Goal: Task Accomplishment & Management: Manage account settings

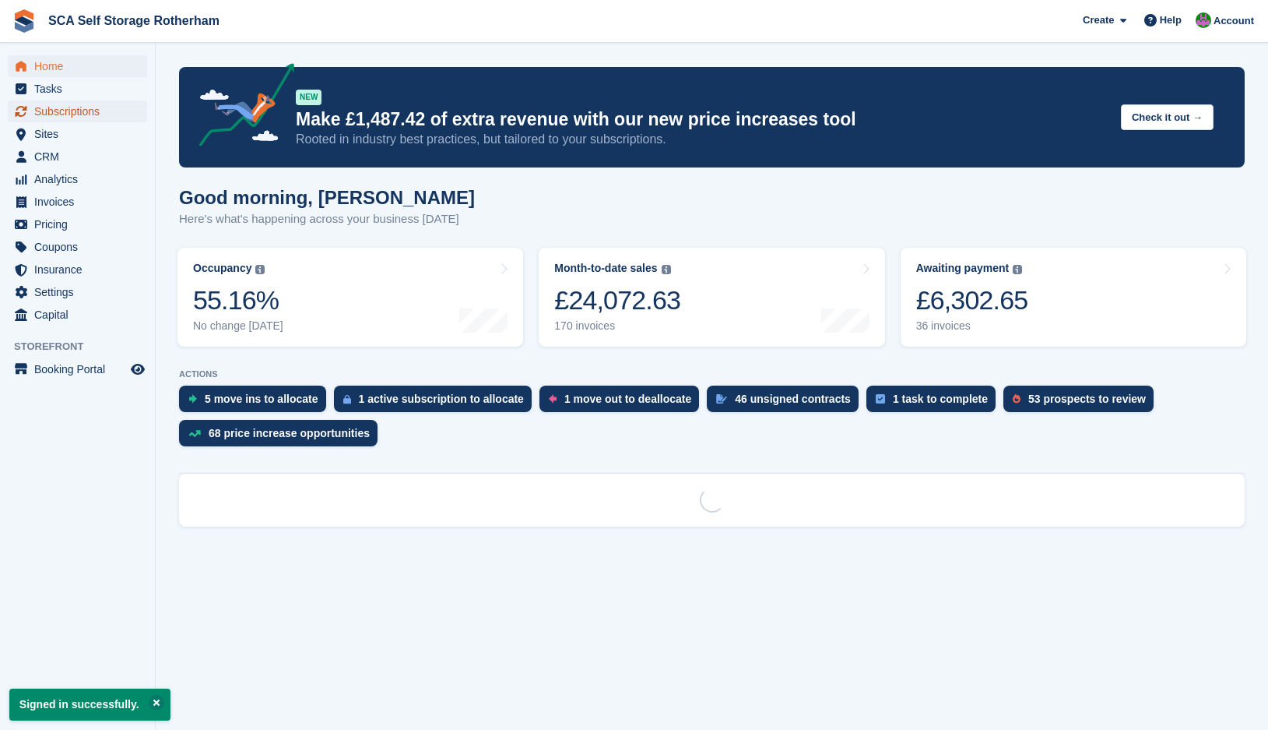
click at [104, 107] on span "Subscriptions" at bounding box center [80, 111] width 93 height 22
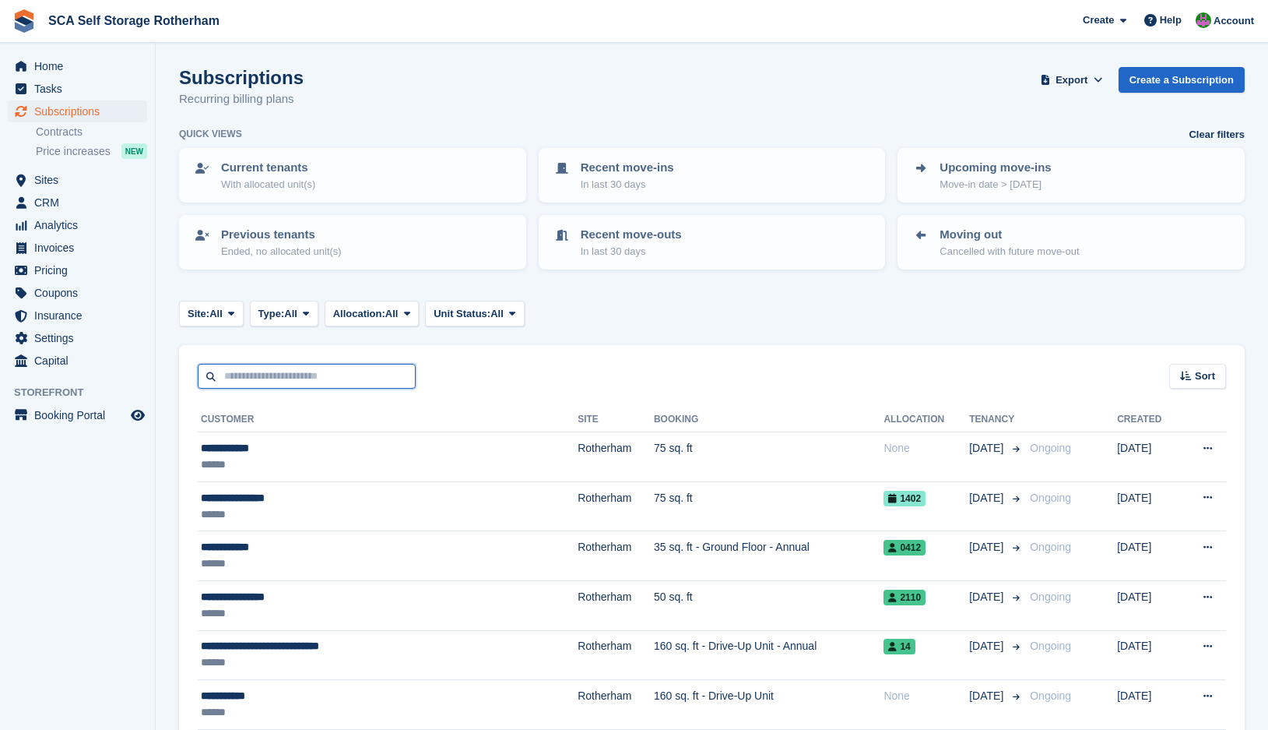
click at [329, 364] on input "text" at bounding box center [307, 377] width 218 height 26
type input "*****"
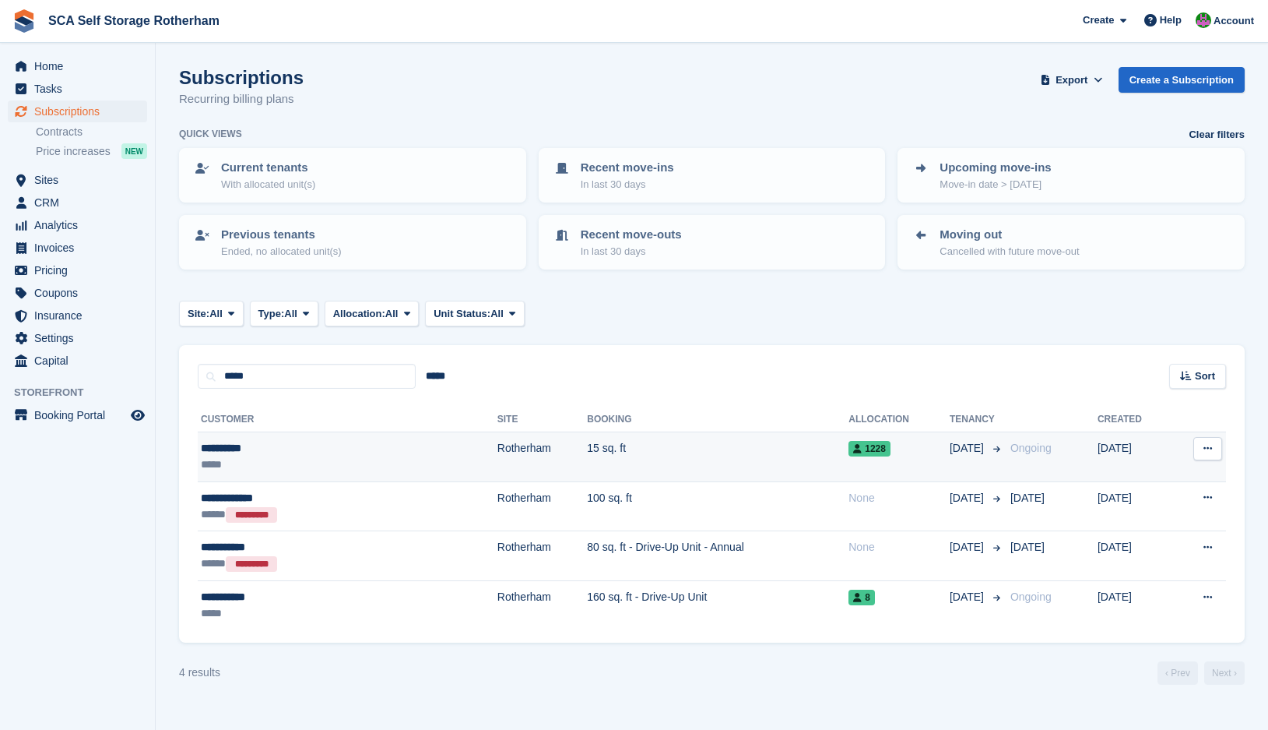
click at [587, 458] on td "15 sq. ft" at bounding box center [718, 457] width 262 height 50
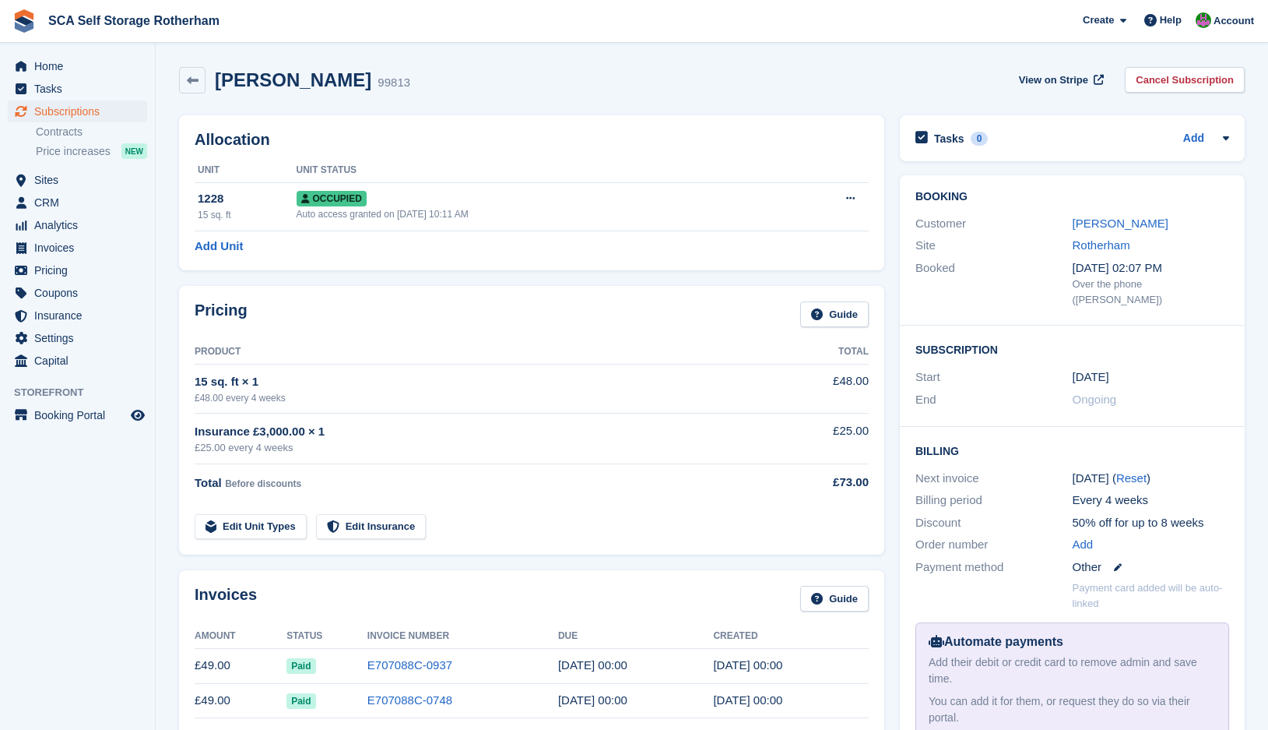
click at [671, 308] on div "Pricing Guide" at bounding box center [532, 318] width 674 height 35
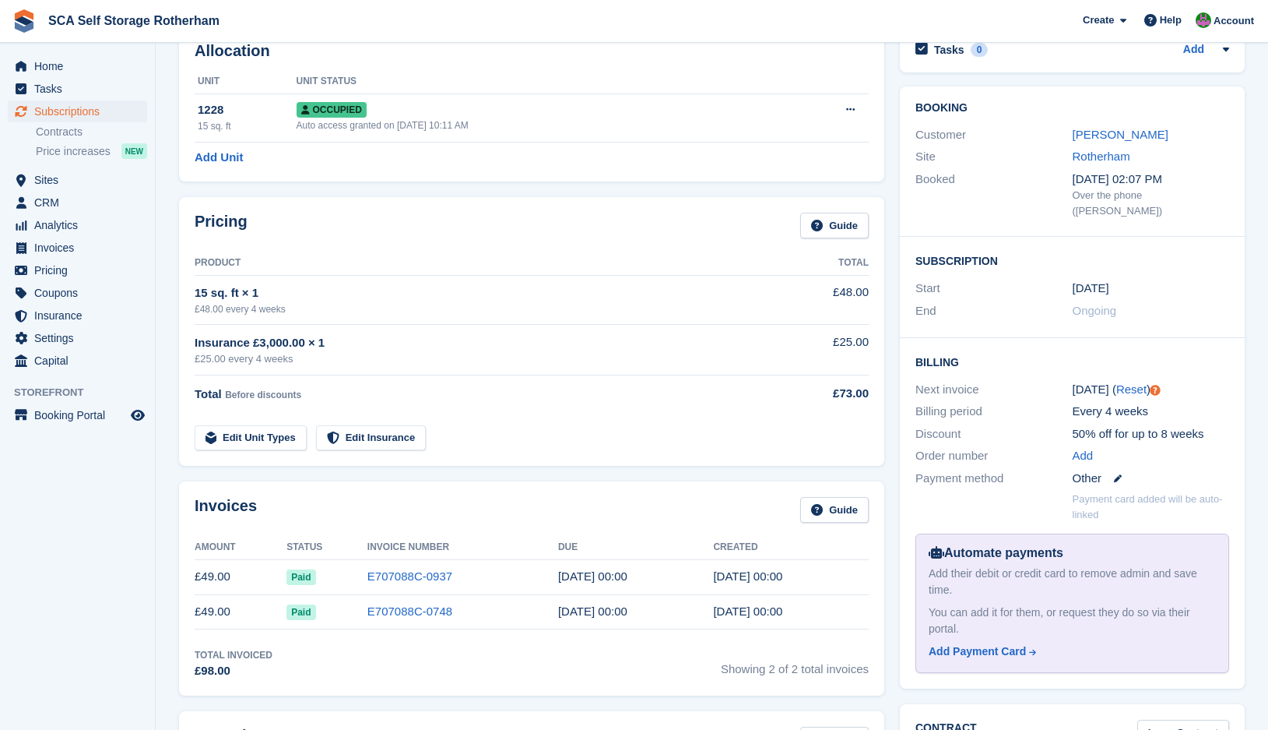
scroll to position [58, 0]
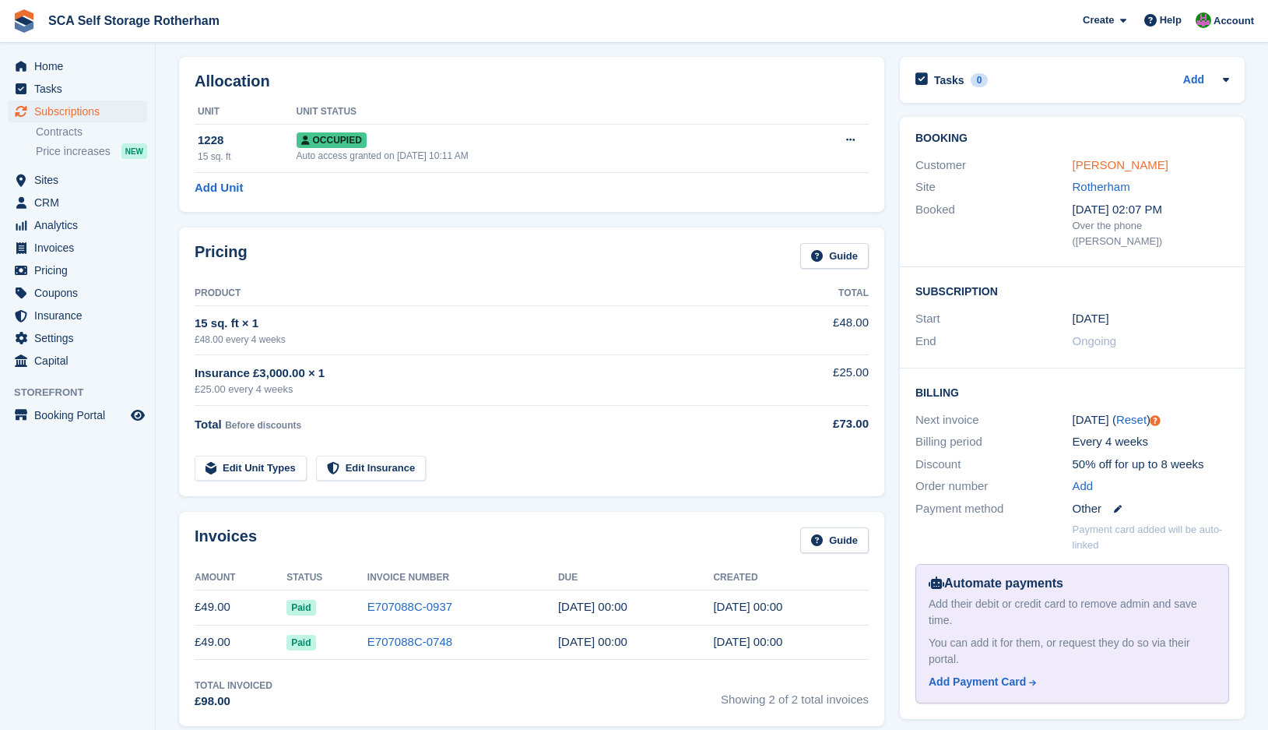
click at [1080, 162] on link "[PERSON_NAME]" at bounding box center [1121, 164] width 96 height 13
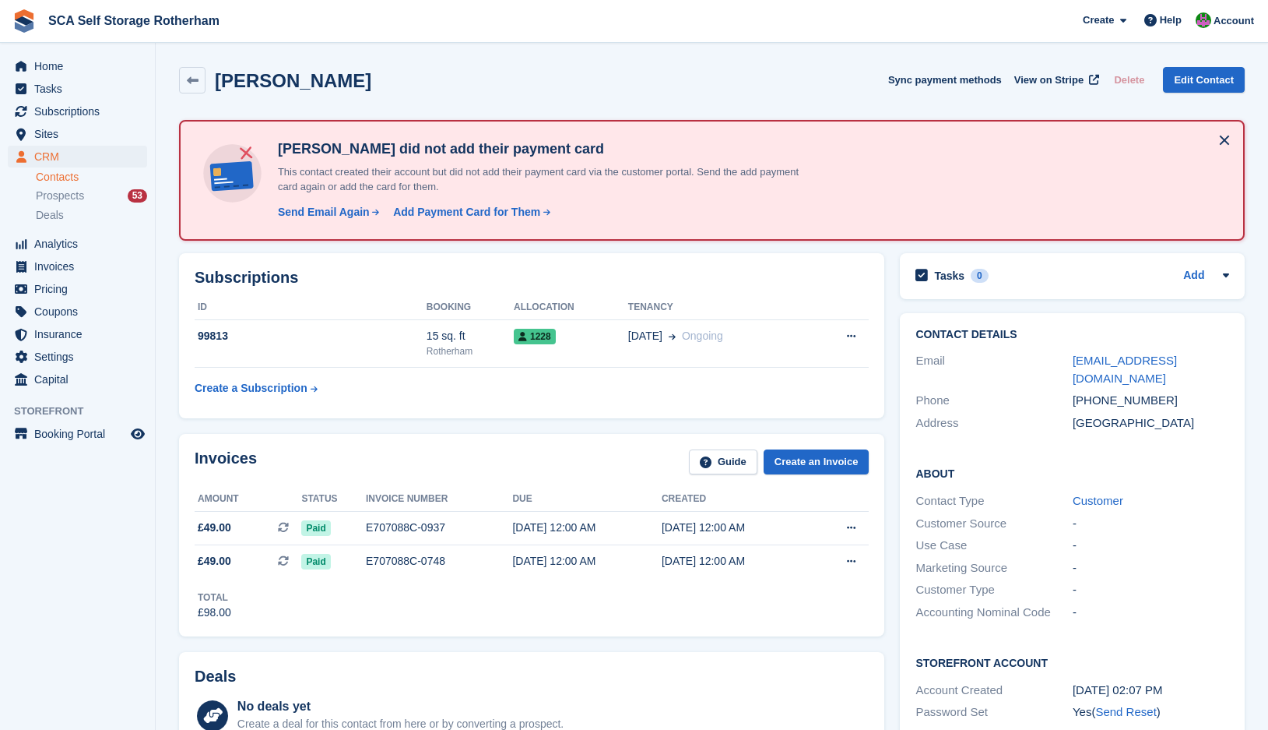
click at [540, 427] on div "Invoices Guide Create an Invoice Amount Status Invoice number Due Created £49.0…" at bounding box center [531, 535] width 721 height 218
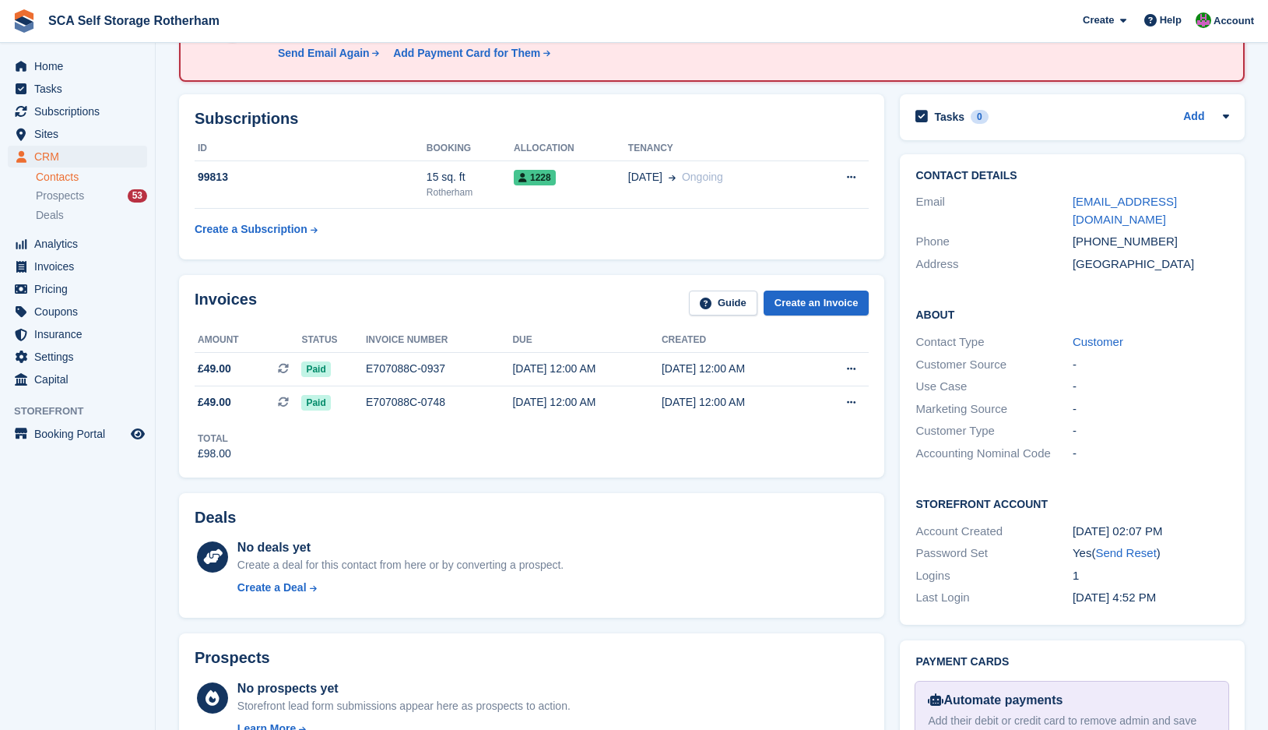
scroll to position [175, 0]
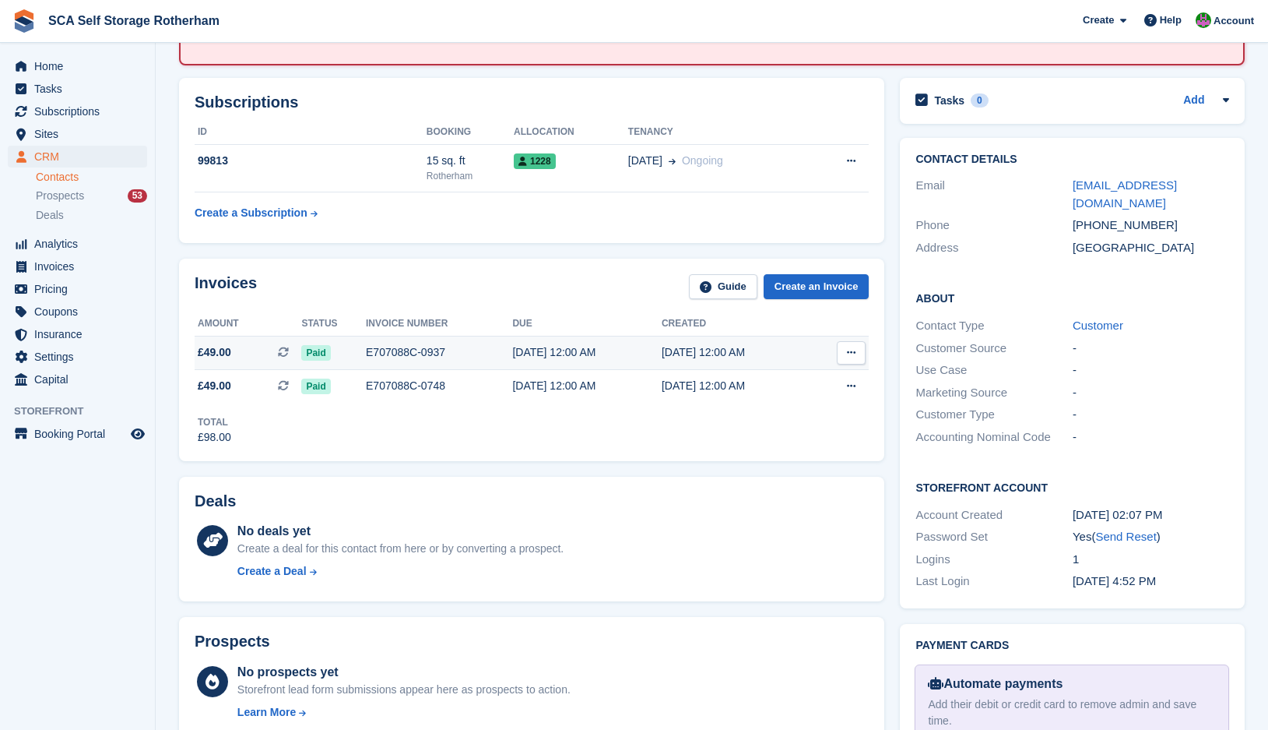
click at [555, 353] on div "03 Sep, 12:00 AM" at bounding box center [586, 352] width 149 height 16
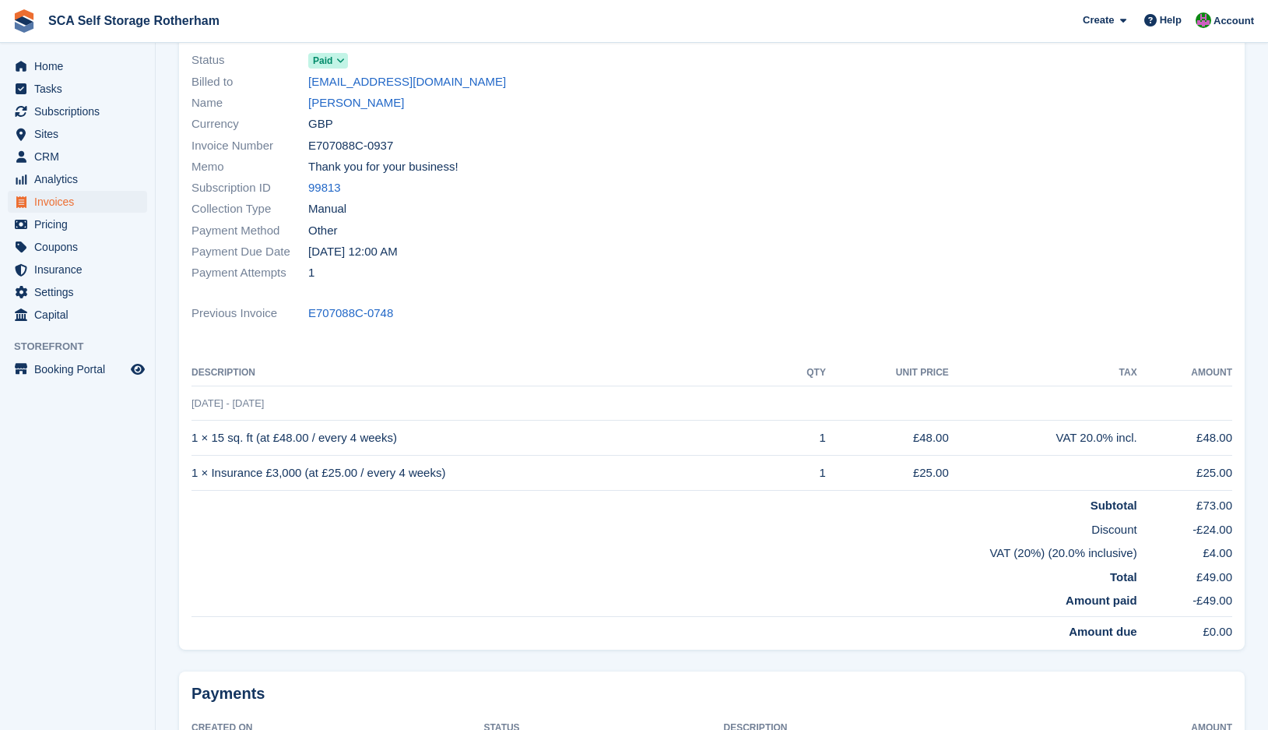
scroll to position [136, 0]
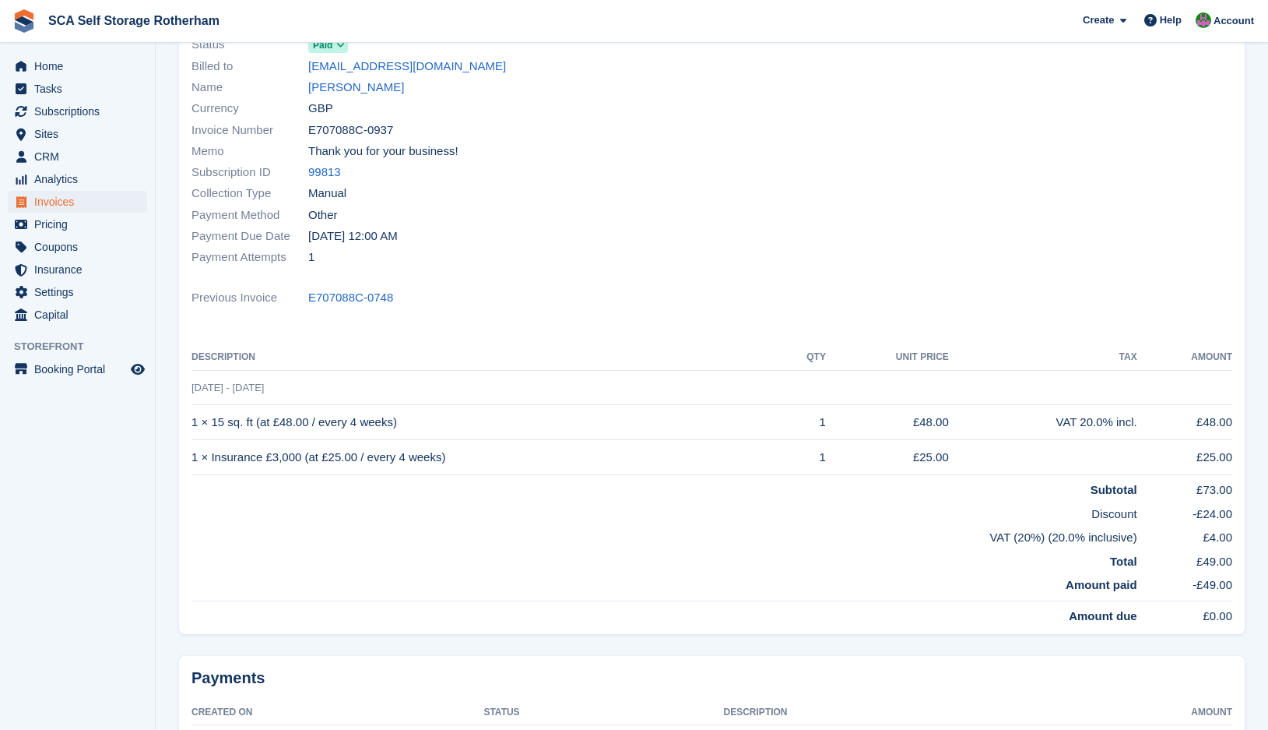
click at [959, 547] on td "Total" at bounding box center [665, 559] width 946 height 24
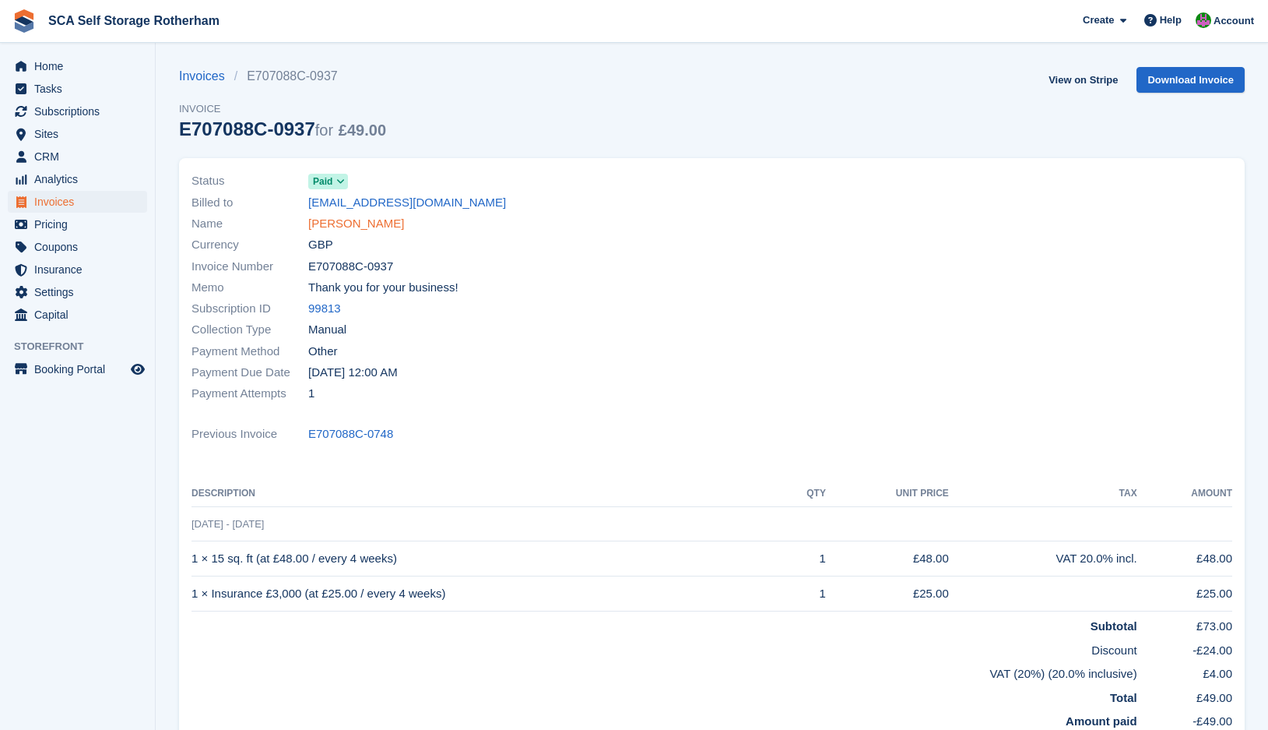
click at [354, 228] on link "[PERSON_NAME]" at bounding box center [356, 224] width 96 height 18
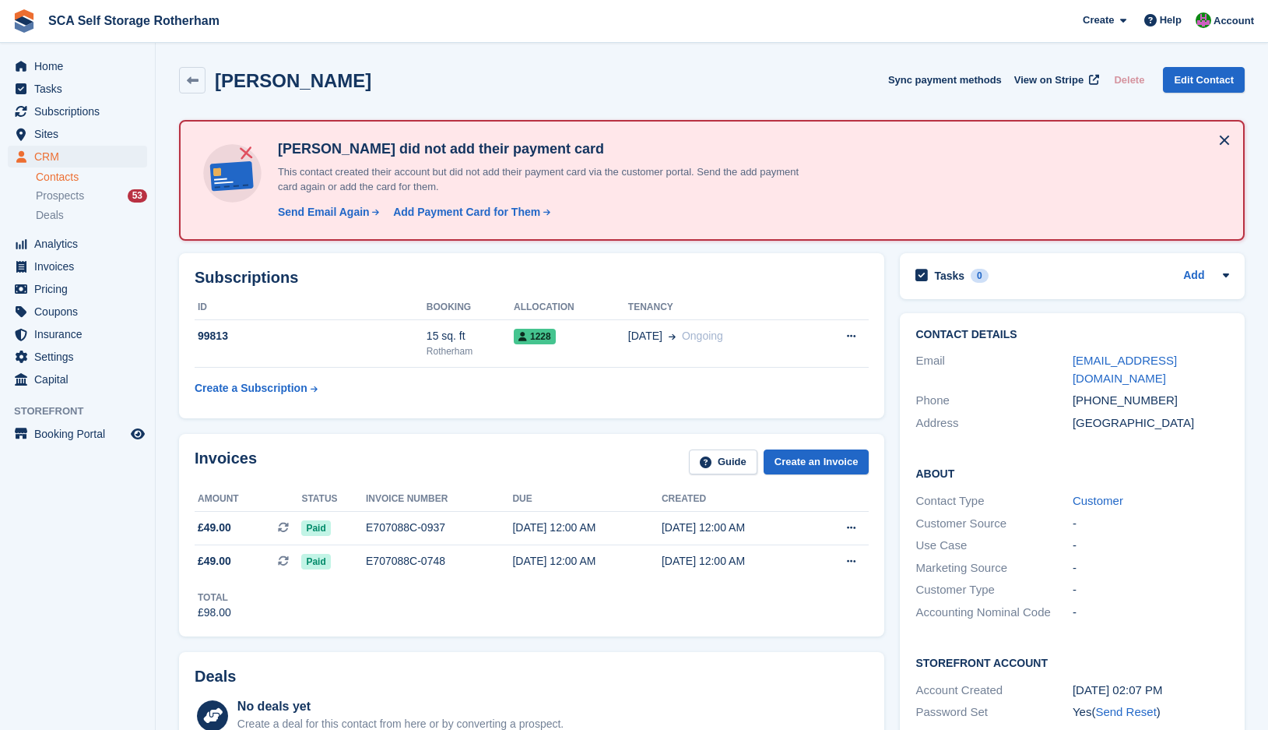
click at [652, 428] on div "Invoices Guide Create an Invoice Amount Status Invoice number Due Created £49.0…" at bounding box center [531, 535] width 721 height 218
click at [548, 406] on div "Subscriptions ID Booking Allocation Tenancy 99813 15 sq. ft Rotherham 1228 05 A…" at bounding box center [531, 335] width 705 height 165
click at [569, 360] on td "1228" at bounding box center [571, 343] width 114 height 47
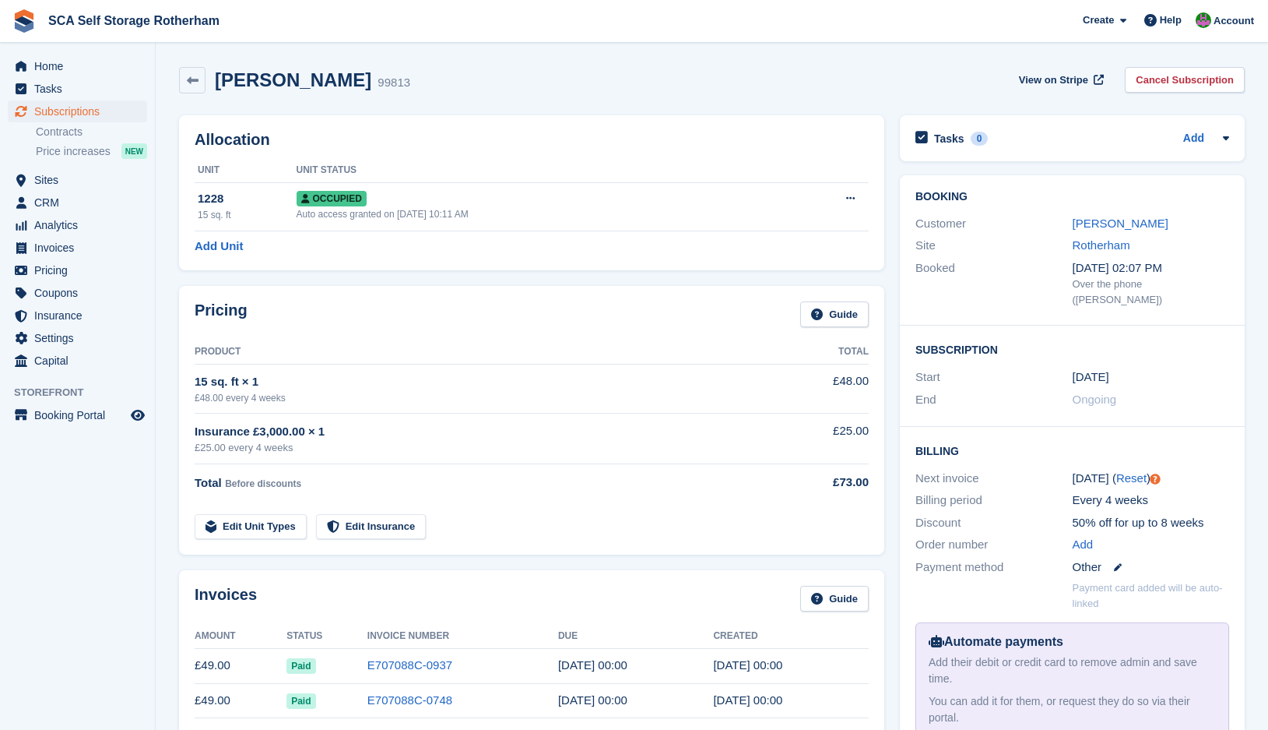
click at [489, 298] on div "Pricing Guide Product Total 15 sq. ft × 1 £48.00 every 4 weeks £48.00 Insurance…" at bounding box center [531, 420] width 705 height 269
click at [1142, 86] on link "Cancel Subscription" at bounding box center [1185, 80] width 120 height 26
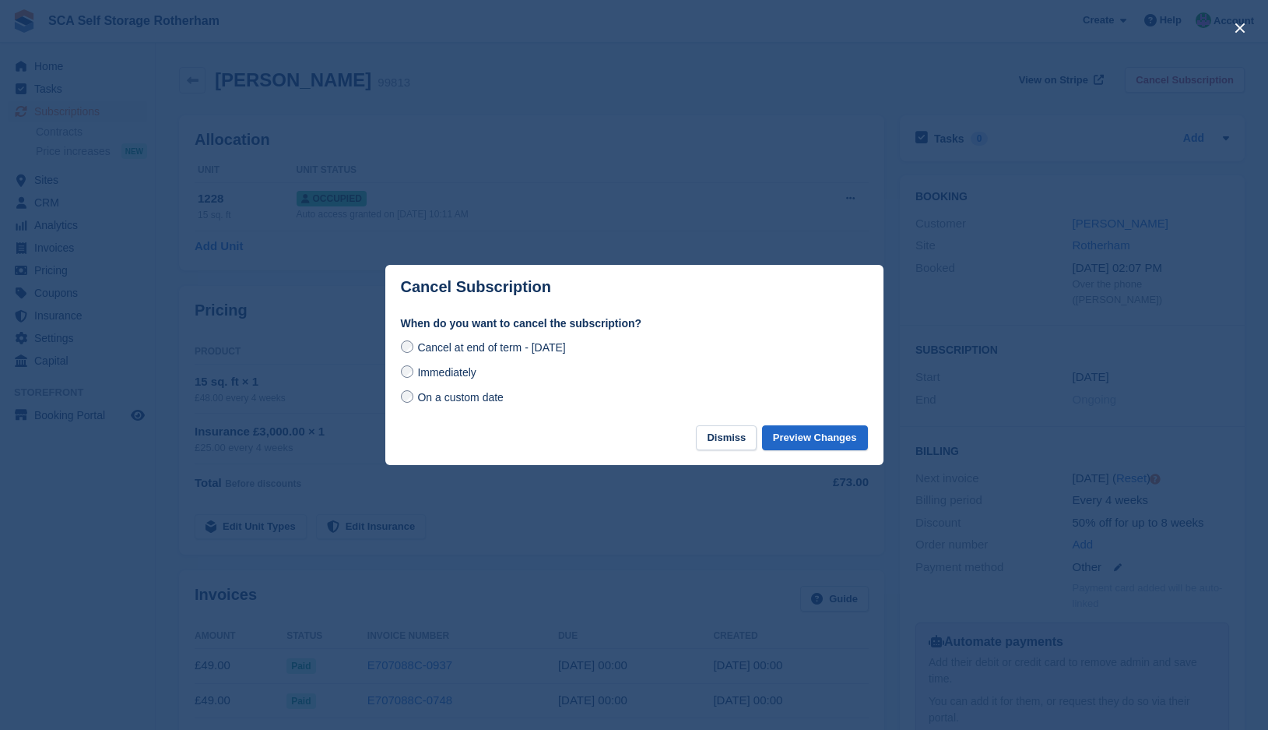
click at [444, 403] on span "On a custom date" at bounding box center [460, 397] width 86 height 12
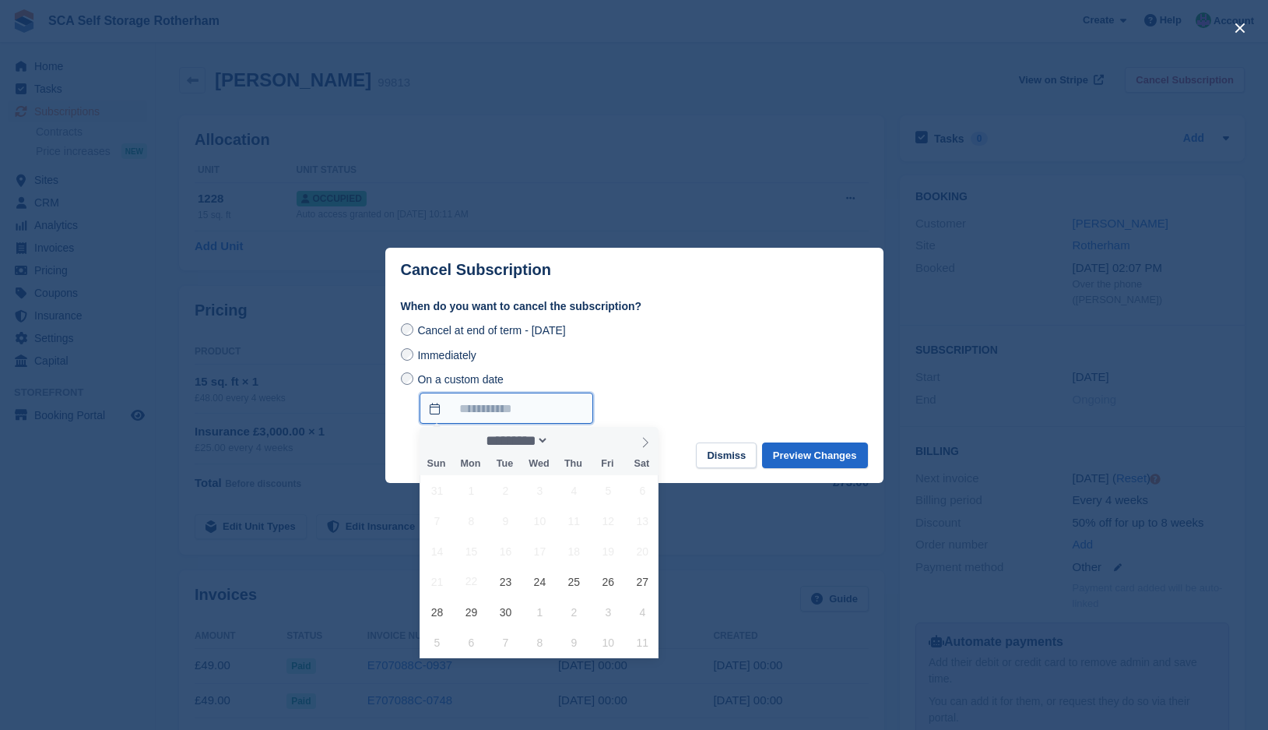
click at [469, 411] on input "On a custom date" at bounding box center [507, 407] width 174 height 31
click at [427, 644] on span "5" at bounding box center [437, 642] width 30 height 30
type input "**********"
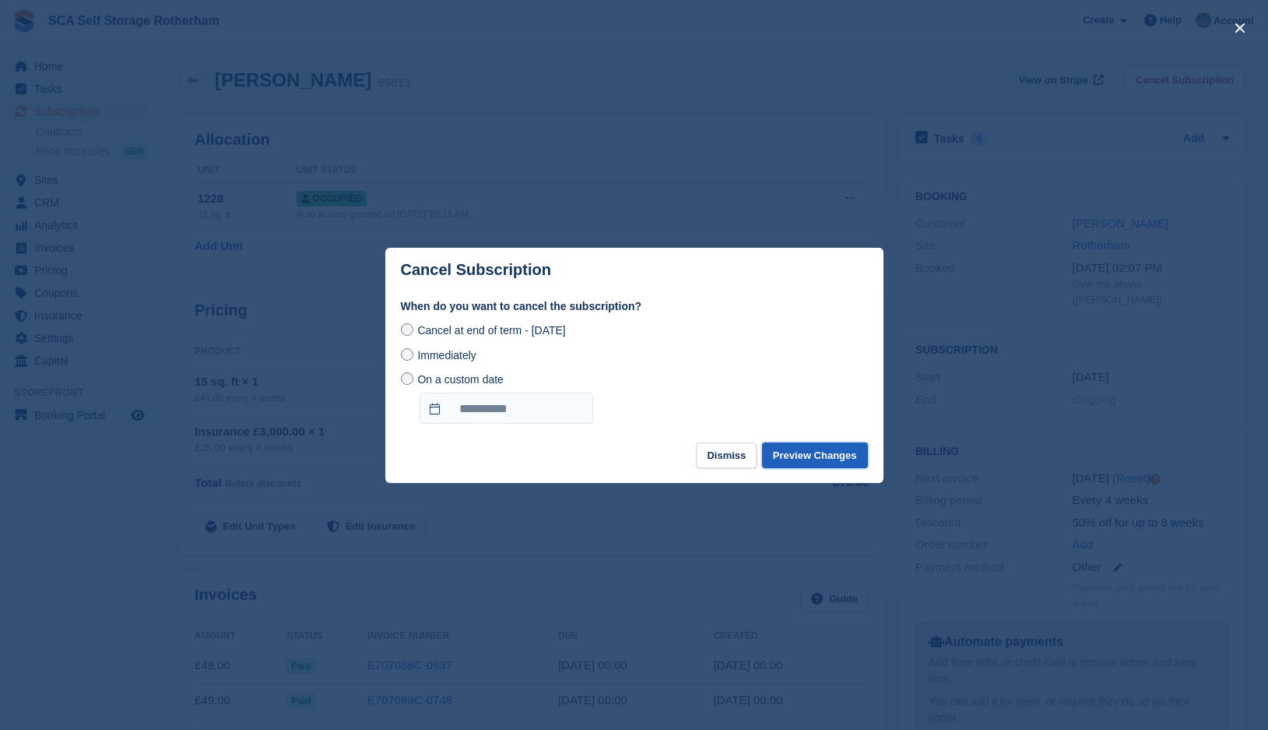
click at [829, 465] on button "Preview Changes" at bounding box center [815, 455] width 106 height 26
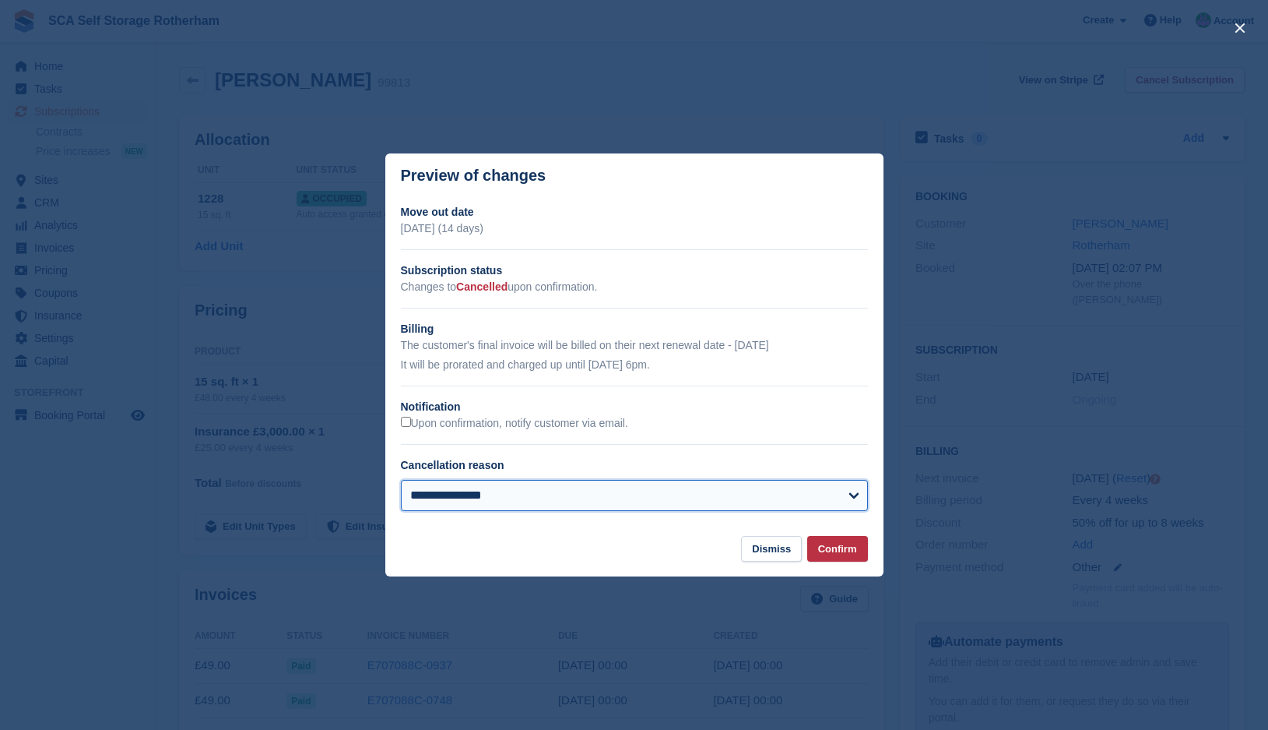
click at [493, 487] on select "**********" at bounding box center [634, 495] width 467 height 31
select select "**********"
click at [401, 481] on select "**********" at bounding box center [634, 495] width 467 height 31
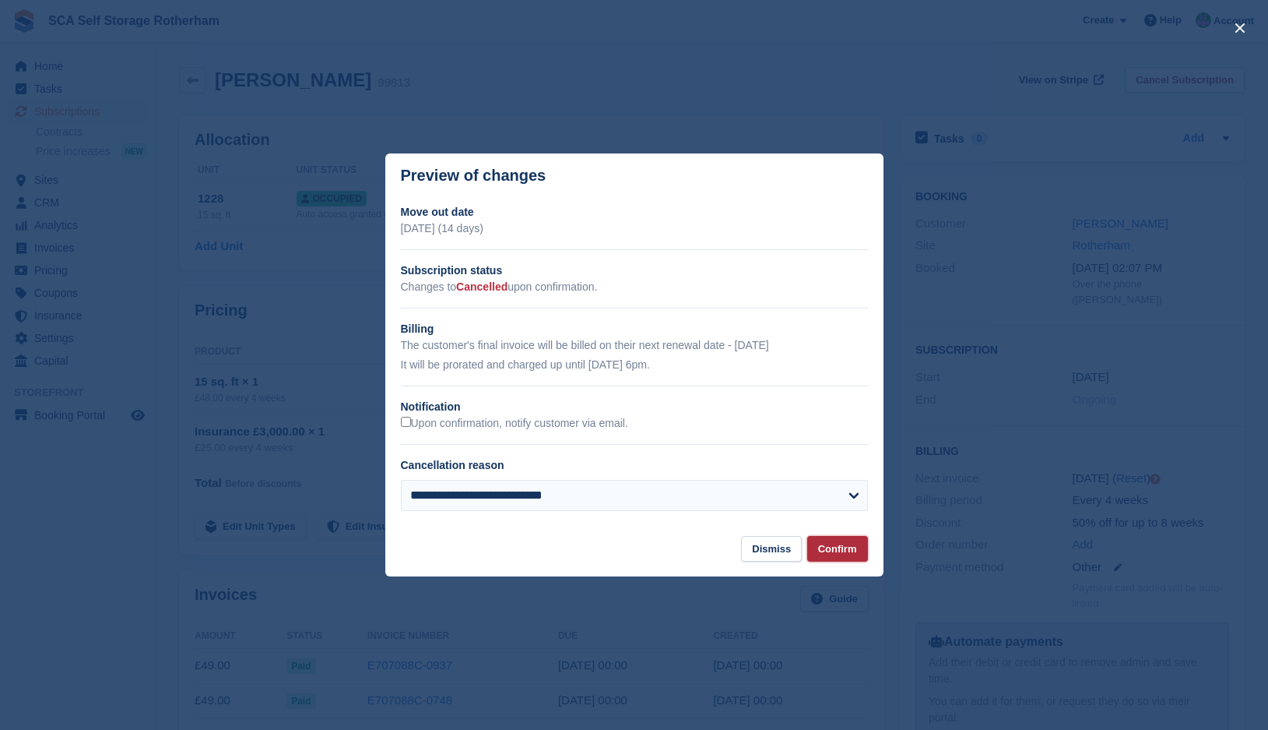
click at [829, 550] on button "Confirm" at bounding box center [837, 549] width 61 height 26
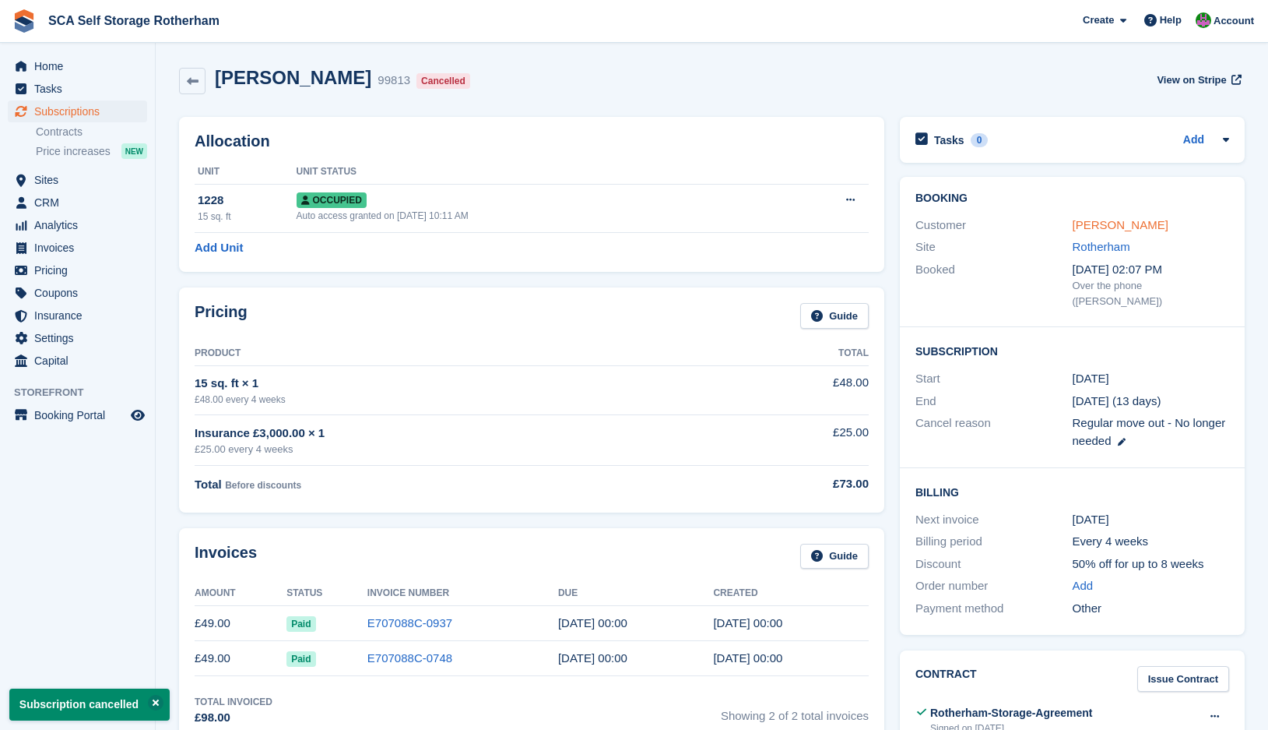
click at [1093, 225] on link "[PERSON_NAME]" at bounding box center [1121, 224] width 96 height 13
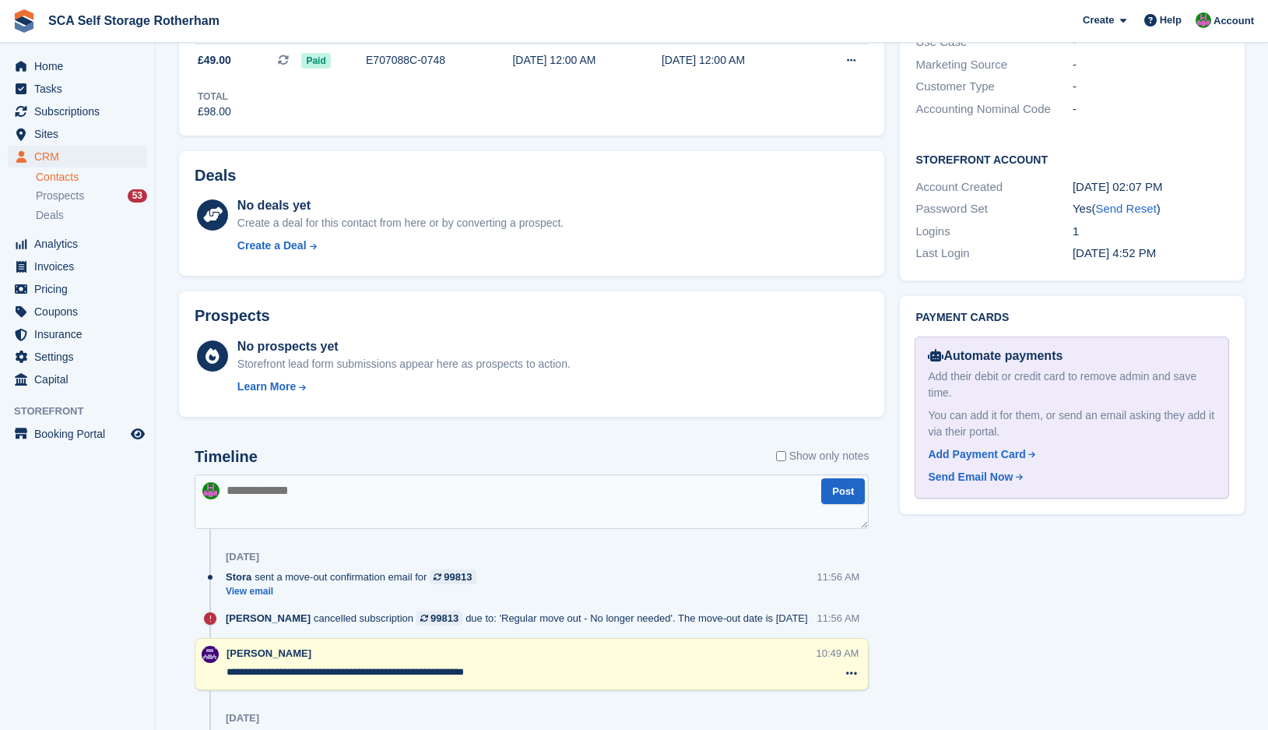
scroll to position [506, 0]
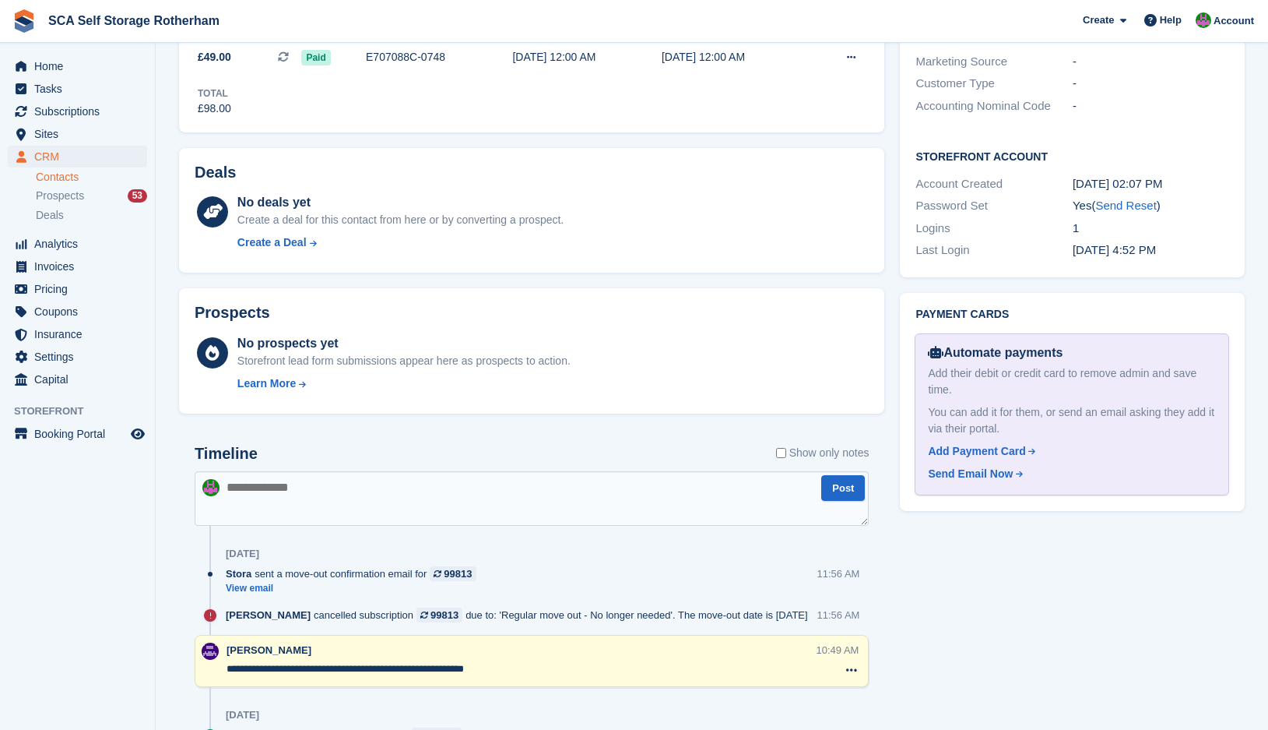
click at [351, 510] on textarea at bounding box center [532, 498] width 674 height 54
click at [294, 490] on textarea "**********" at bounding box center [532, 498] width 674 height 54
type textarea "**********"
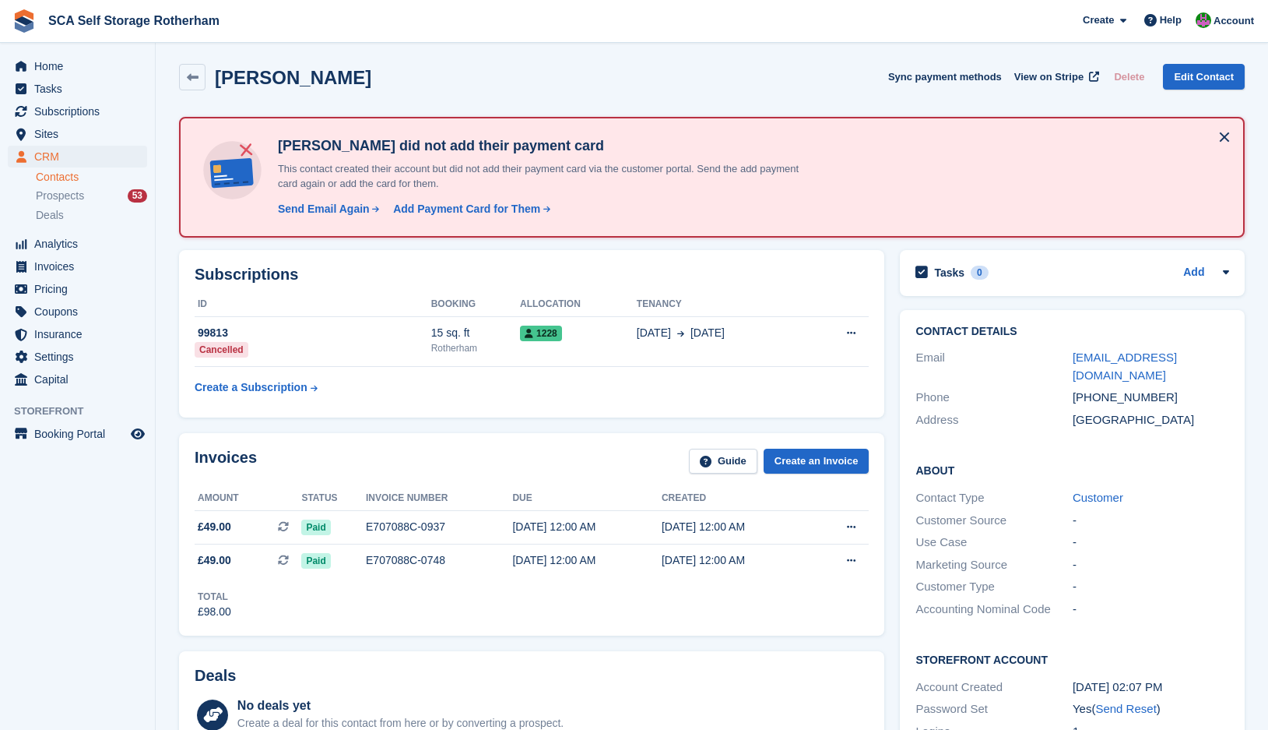
scroll to position [0, 0]
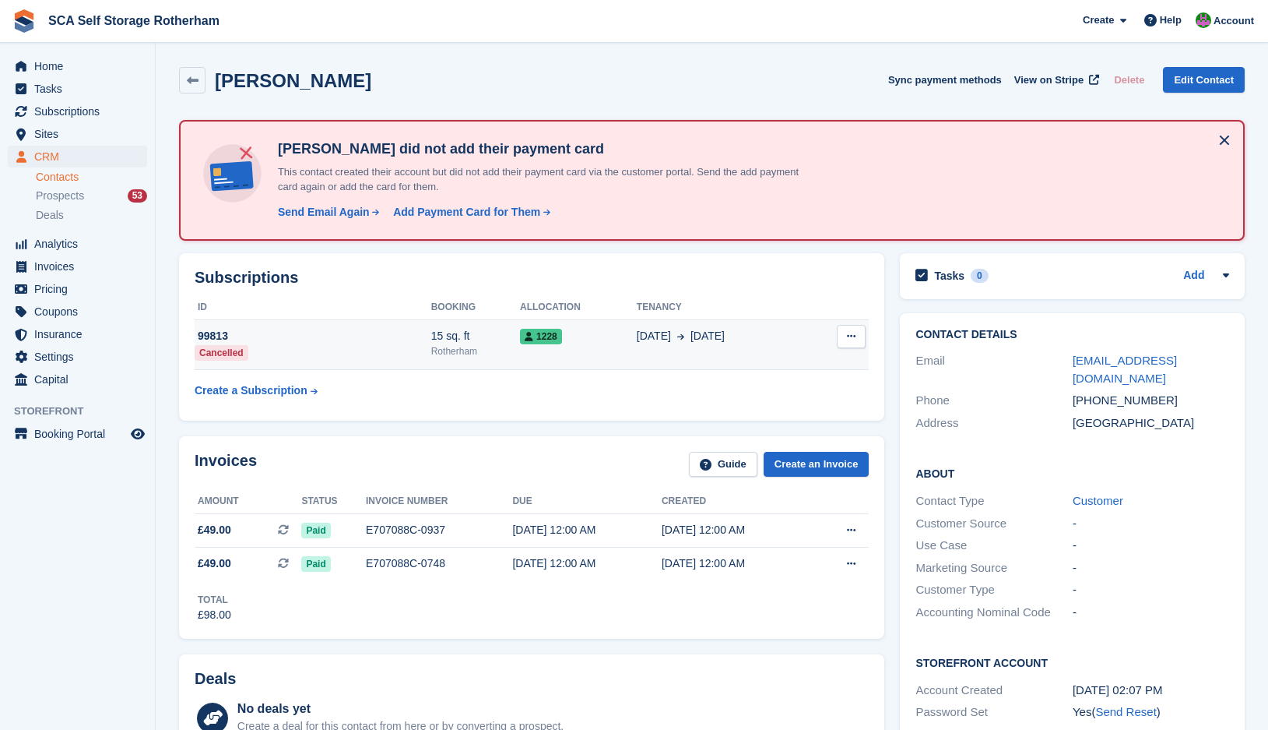
click at [515, 352] on div "Rotherham" at bounding box center [475, 351] width 89 height 14
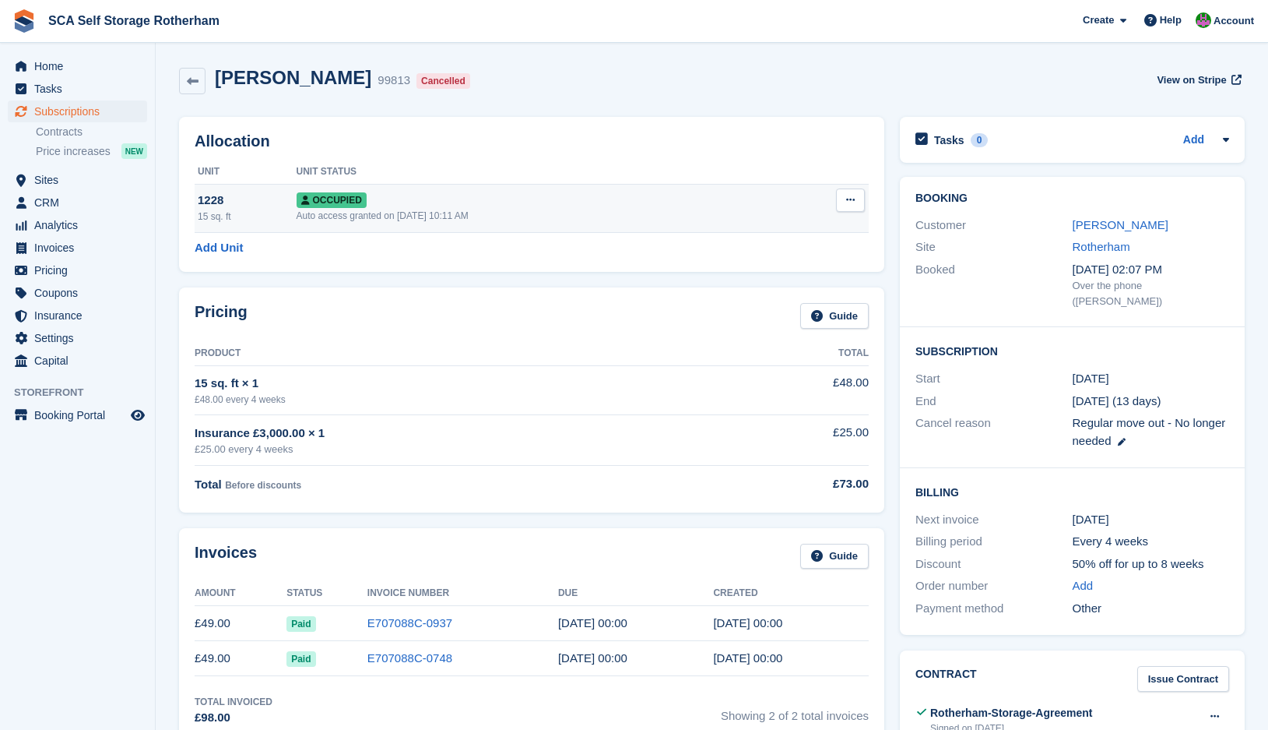
click at [841, 196] on button at bounding box center [850, 199] width 29 height 23
click at [756, 284] on p "Deallocate" at bounding box center [790, 284] width 135 height 20
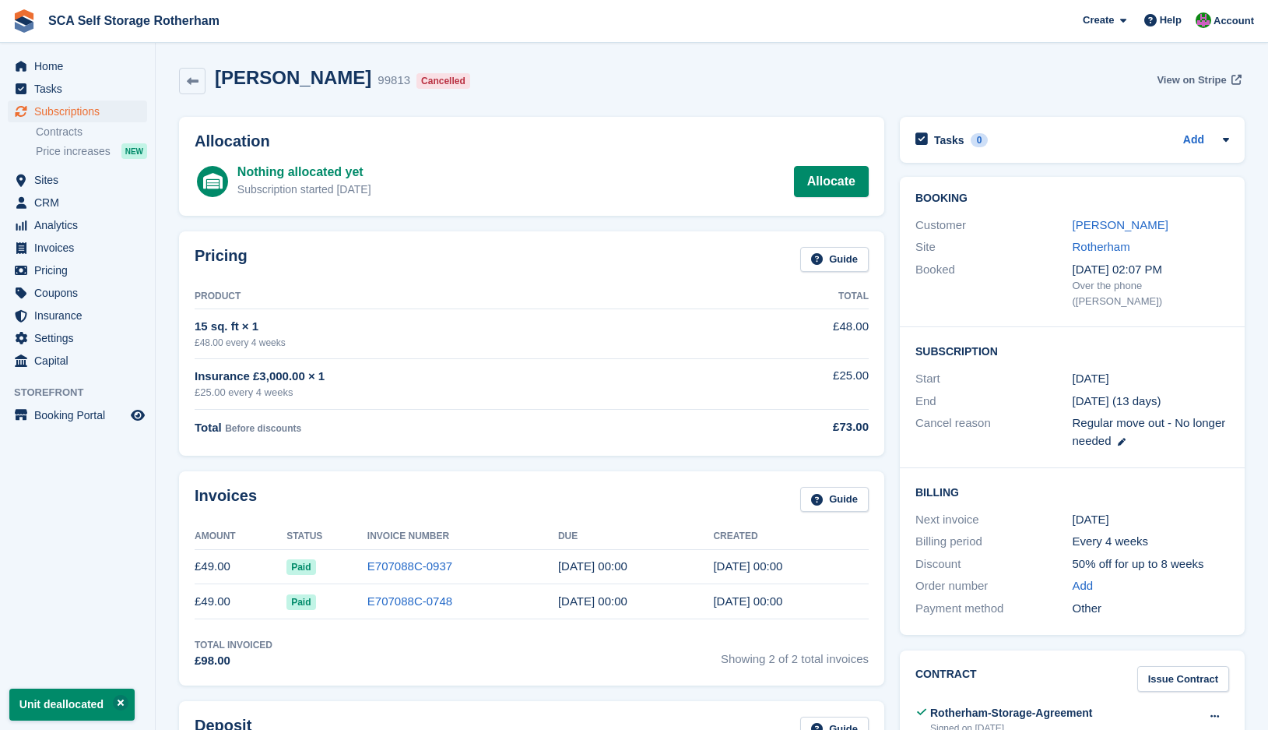
click at [1216, 84] on span "View on Stripe" at bounding box center [1191, 80] width 69 height 16
click at [72, 45] on aside "Home Tasks Subscriptions Subscriptions Subscriptions Contracts Price increases …" at bounding box center [77, 369] width 155 height 652
click at [66, 69] on span "Home" at bounding box center [80, 66] width 93 height 22
